Goal: Transaction & Acquisition: Purchase product/service

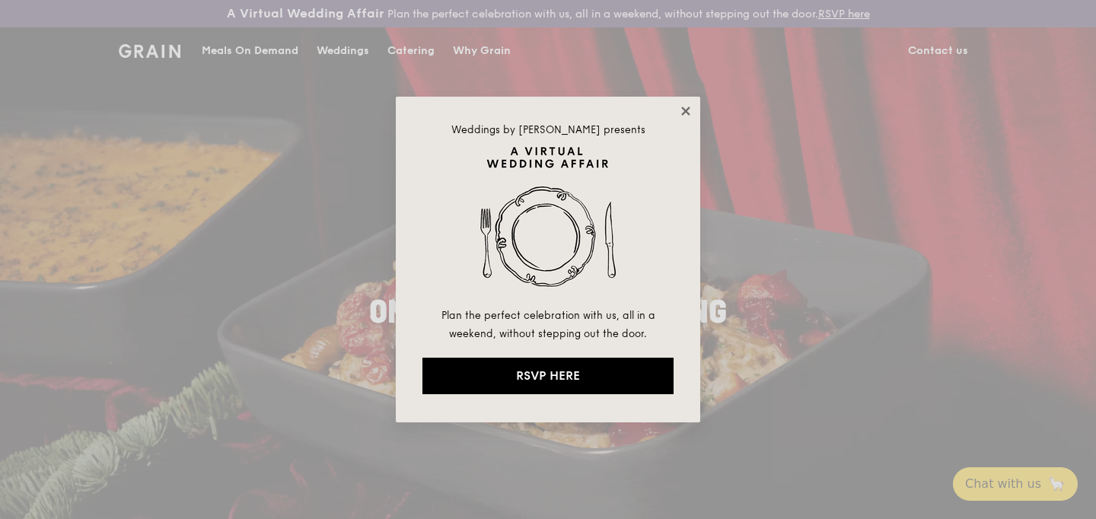
click at [686, 107] on icon at bounding box center [686, 111] width 14 height 14
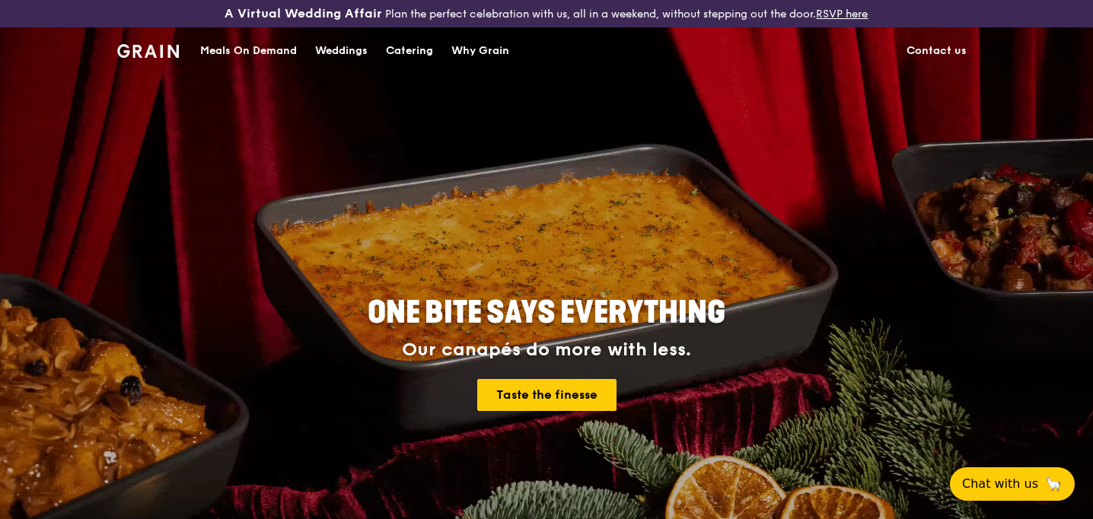
click at [286, 47] on div "Meals On Demand" at bounding box center [248, 51] width 97 height 46
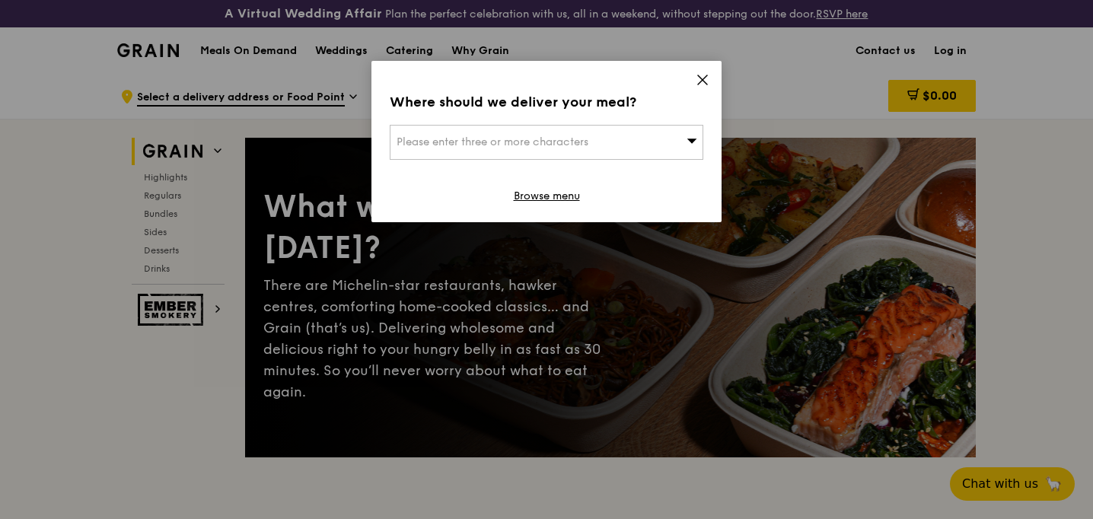
click at [702, 81] on icon at bounding box center [702, 80] width 14 height 14
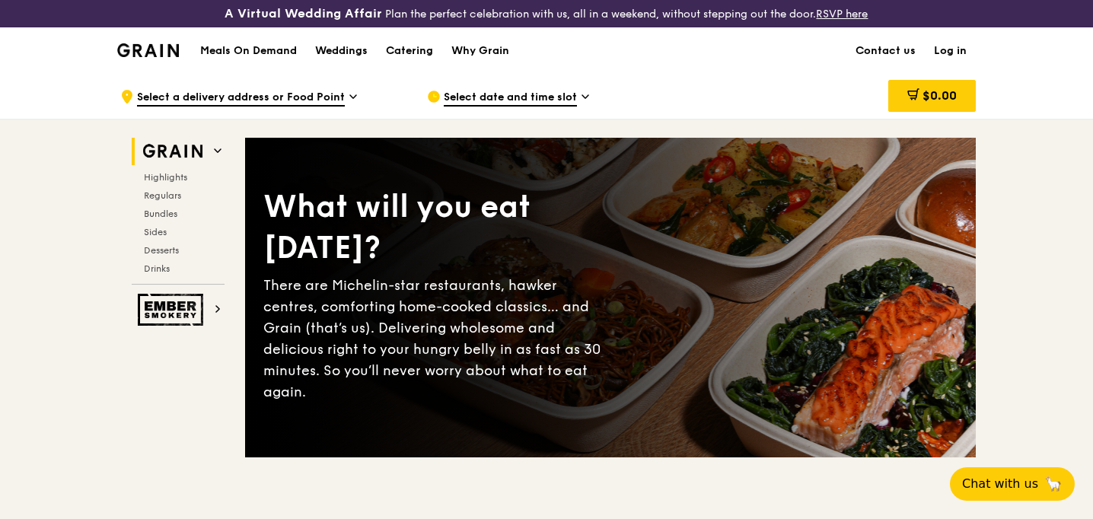
click at [350, 95] on icon at bounding box center [353, 96] width 6 height 3
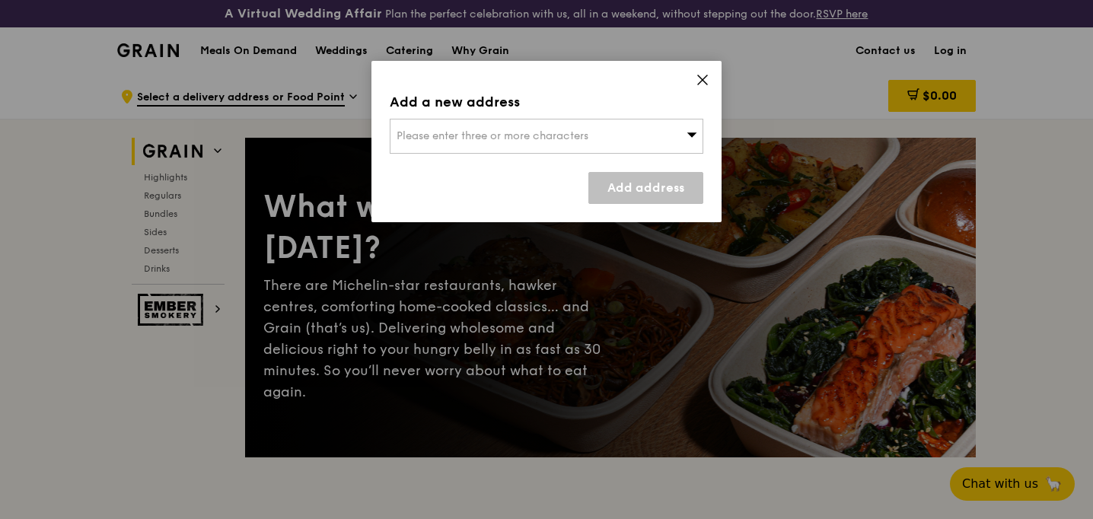
click at [426, 135] on span "Please enter three or more characters" at bounding box center [492, 135] width 192 height 13
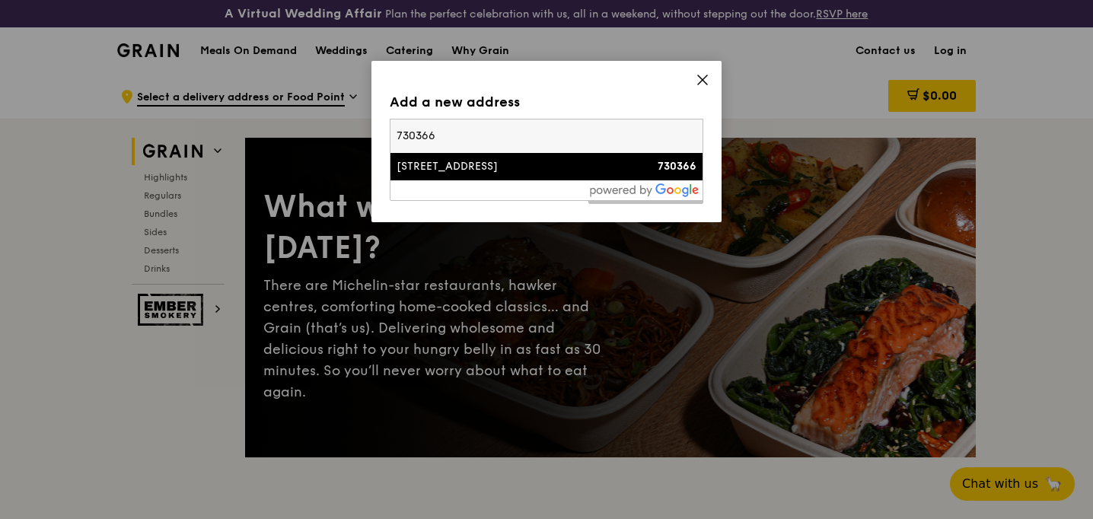
type input "730366"
click at [467, 173] on div "[STREET_ADDRESS]" at bounding box center [508, 166] width 225 height 15
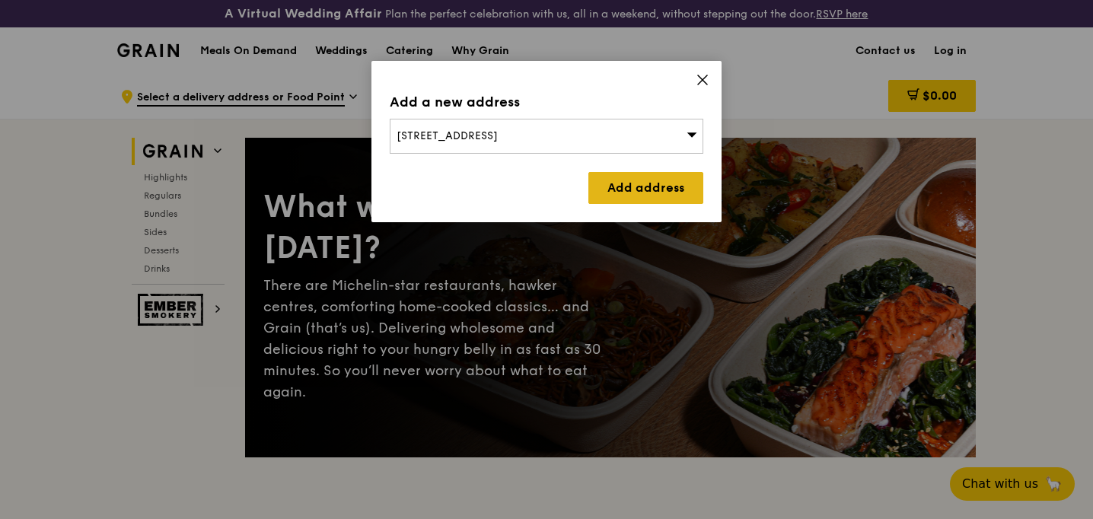
click at [643, 191] on link "Add address" at bounding box center [645, 188] width 115 height 32
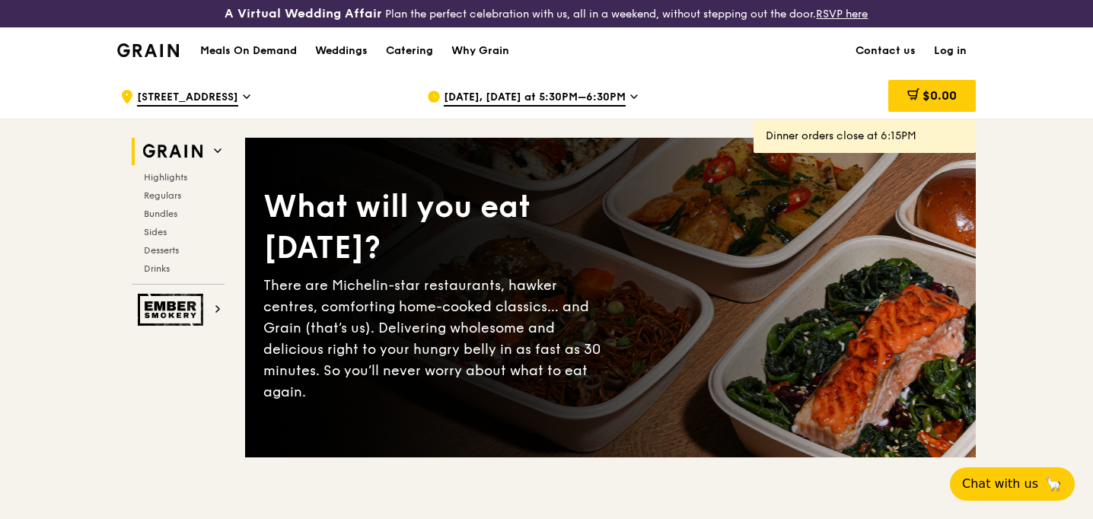
click at [630, 94] on icon at bounding box center [634, 97] width 8 height 14
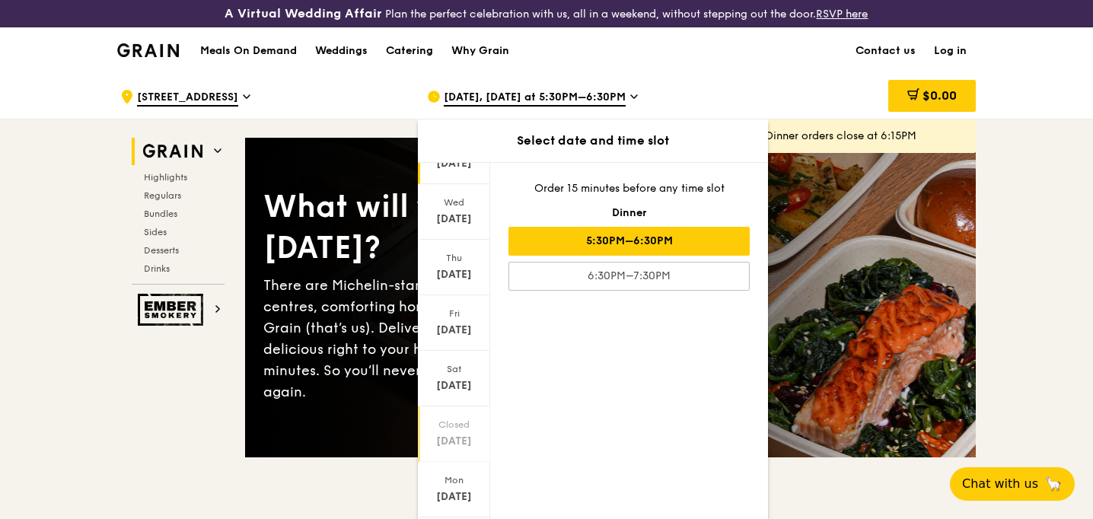
scroll to position [78, 0]
click at [457, 442] on div "[DATE]" at bounding box center [454, 436] width 68 height 15
